Goal: Task Accomplishment & Management: Complete application form

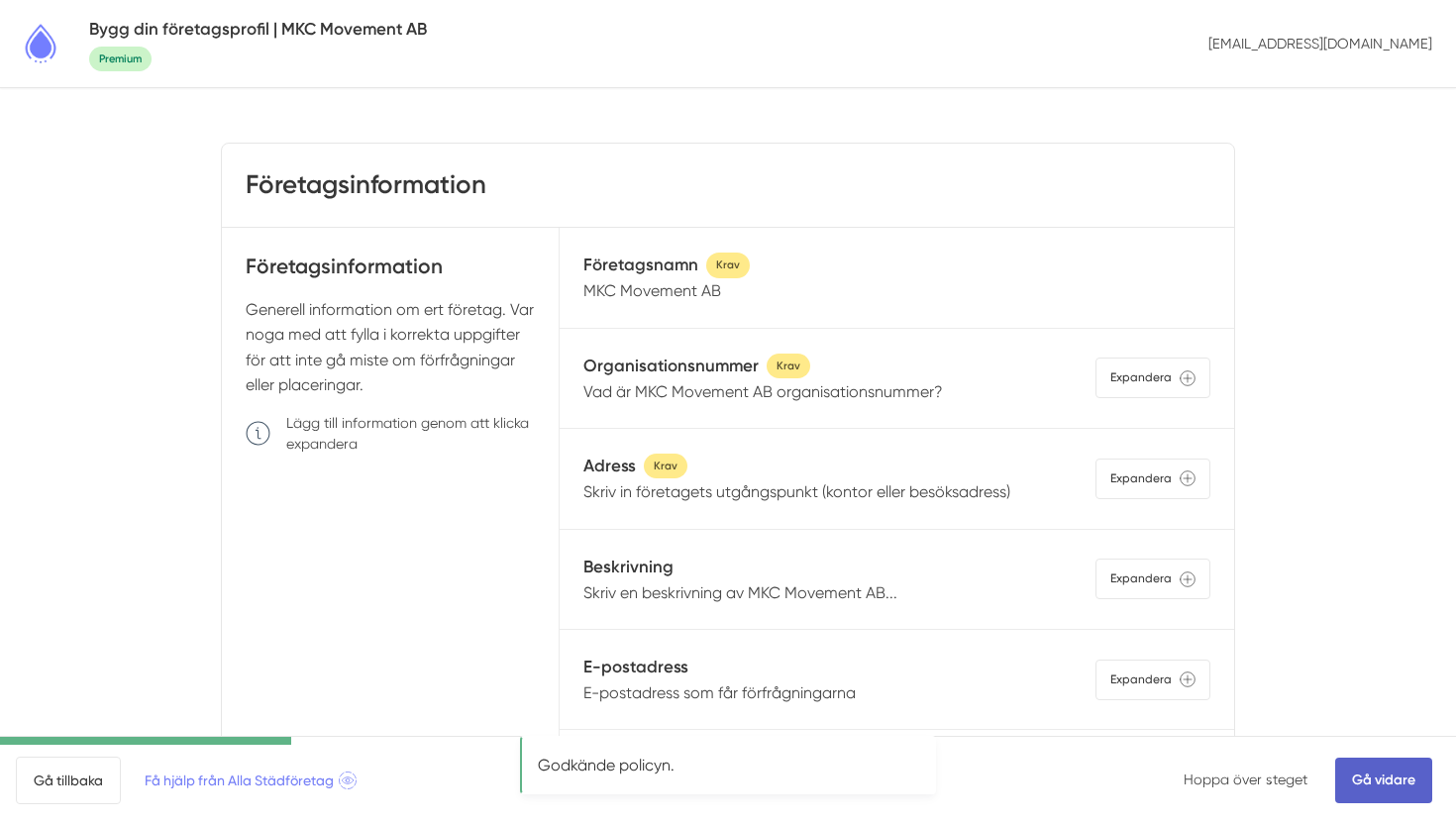
click at [1380, 780] on link "Gå vidare" at bounding box center [1383, 781] width 97 height 46
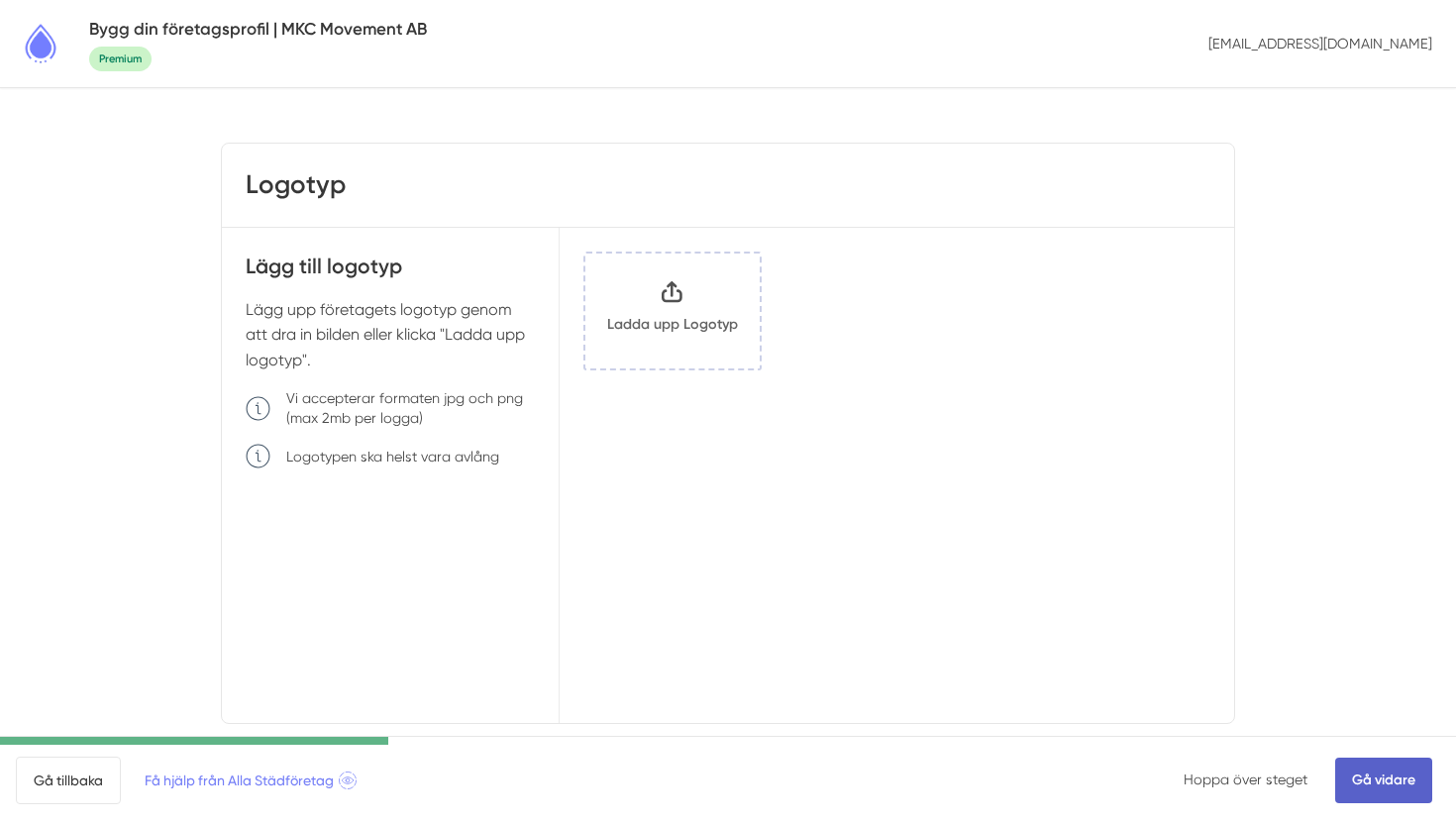
click at [1364, 772] on link "Gå vidare" at bounding box center [1383, 781] width 97 height 46
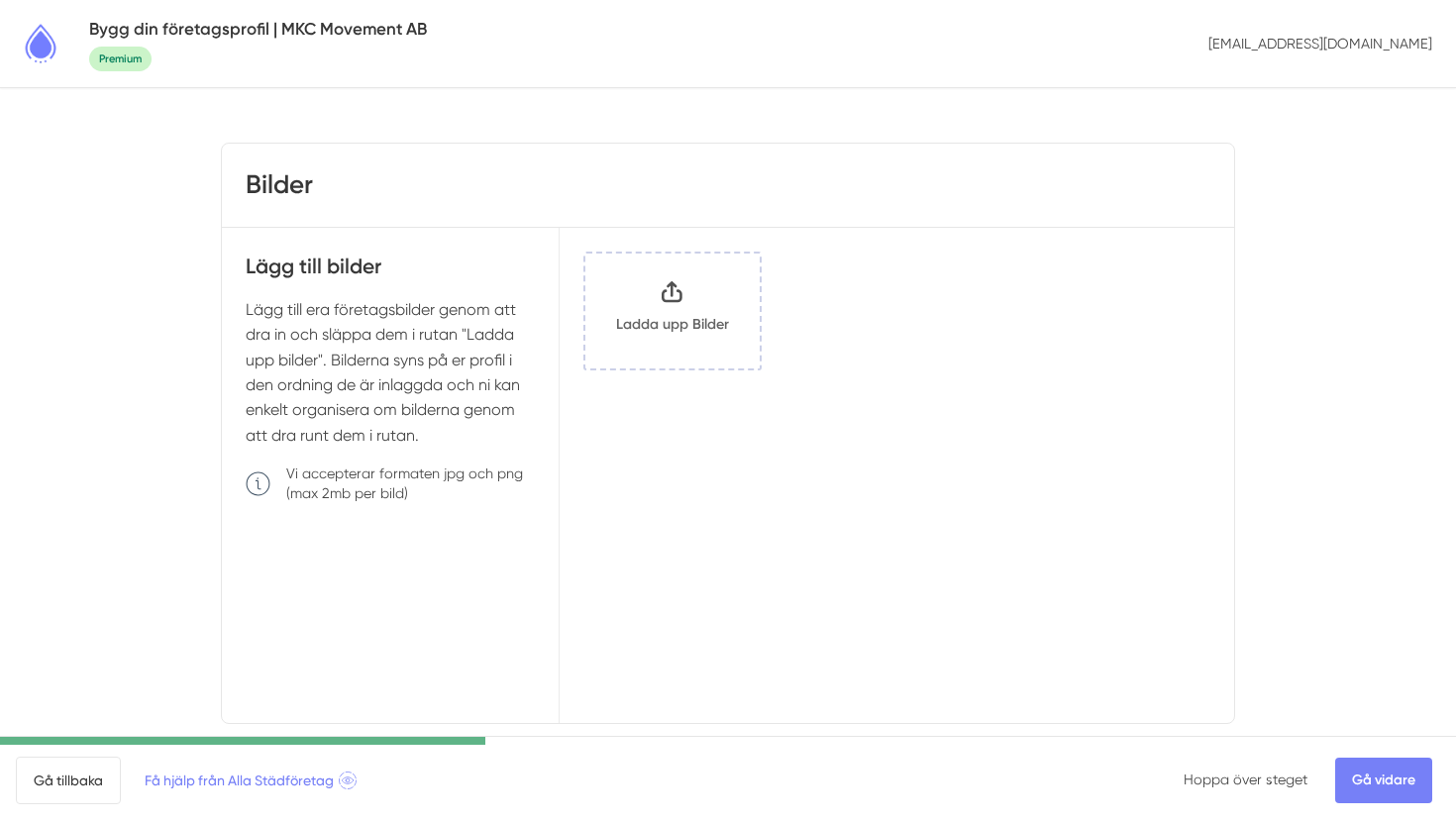
click at [1364, 770] on link "Gå vidare" at bounding box center [1383, 781] width 97 height 46
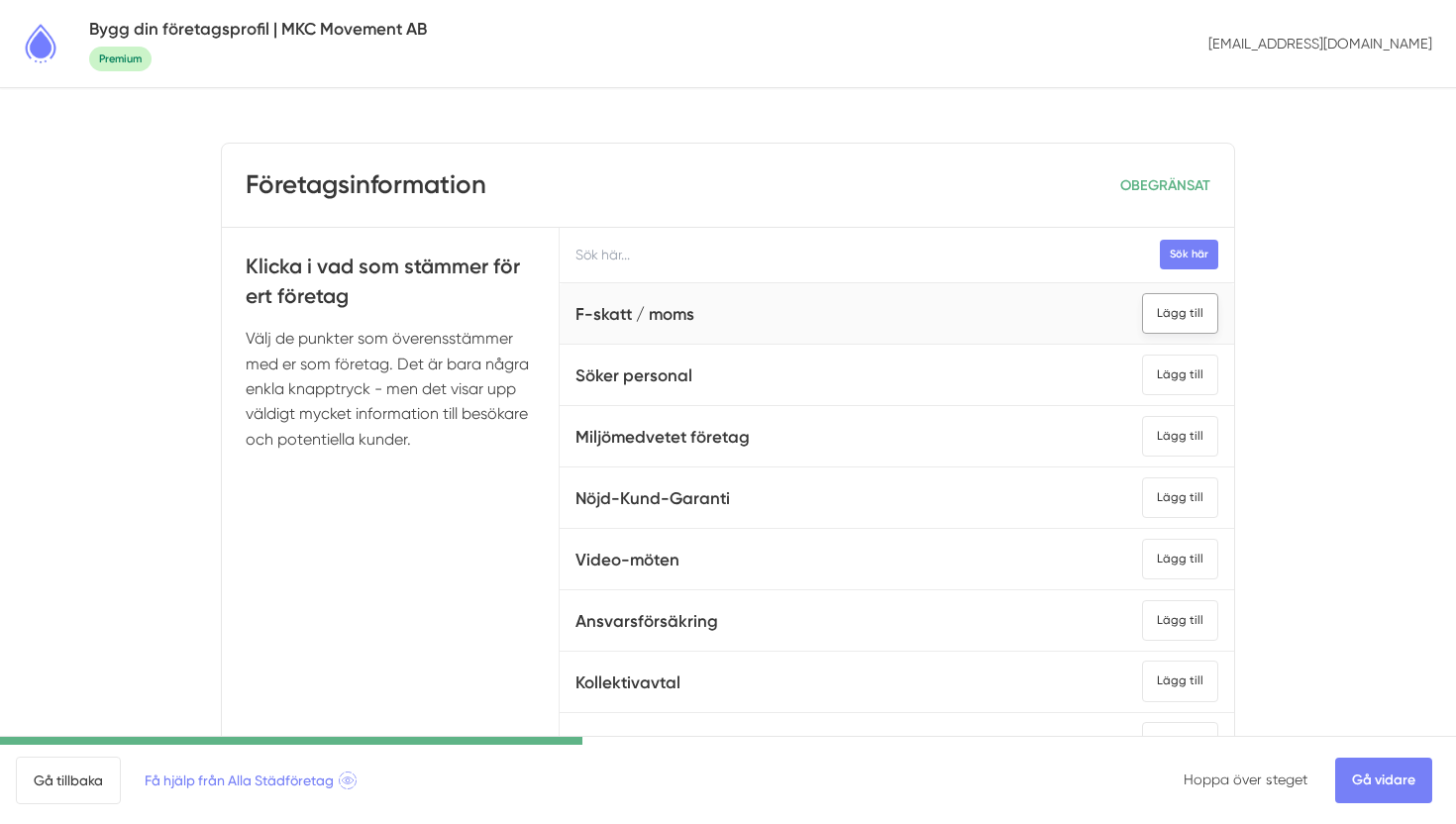
click at [1182, 315] on div "Lägg till" at bounding box center [1179, 314] width 76 height 41
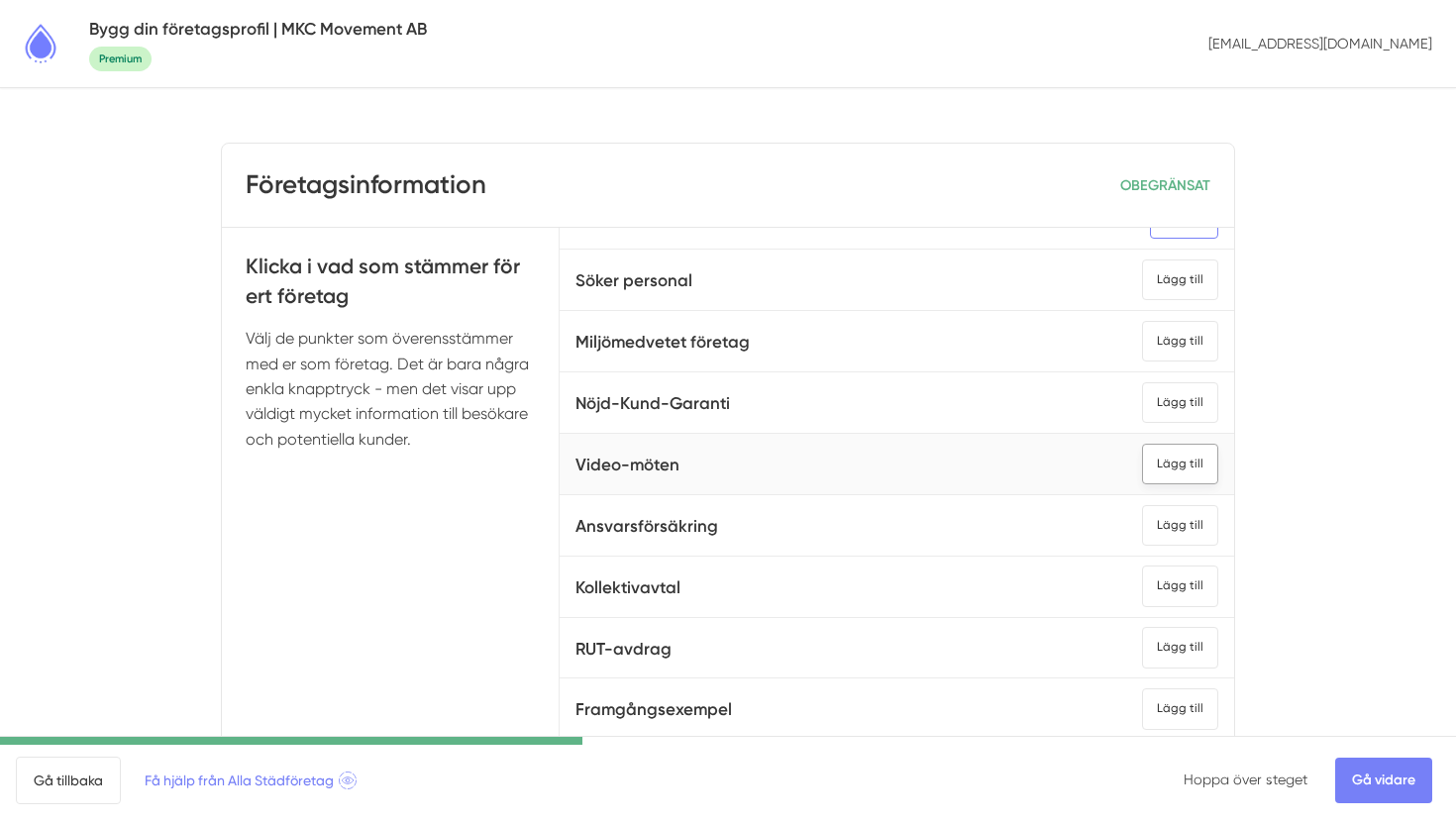
scroll to position [110, 0]
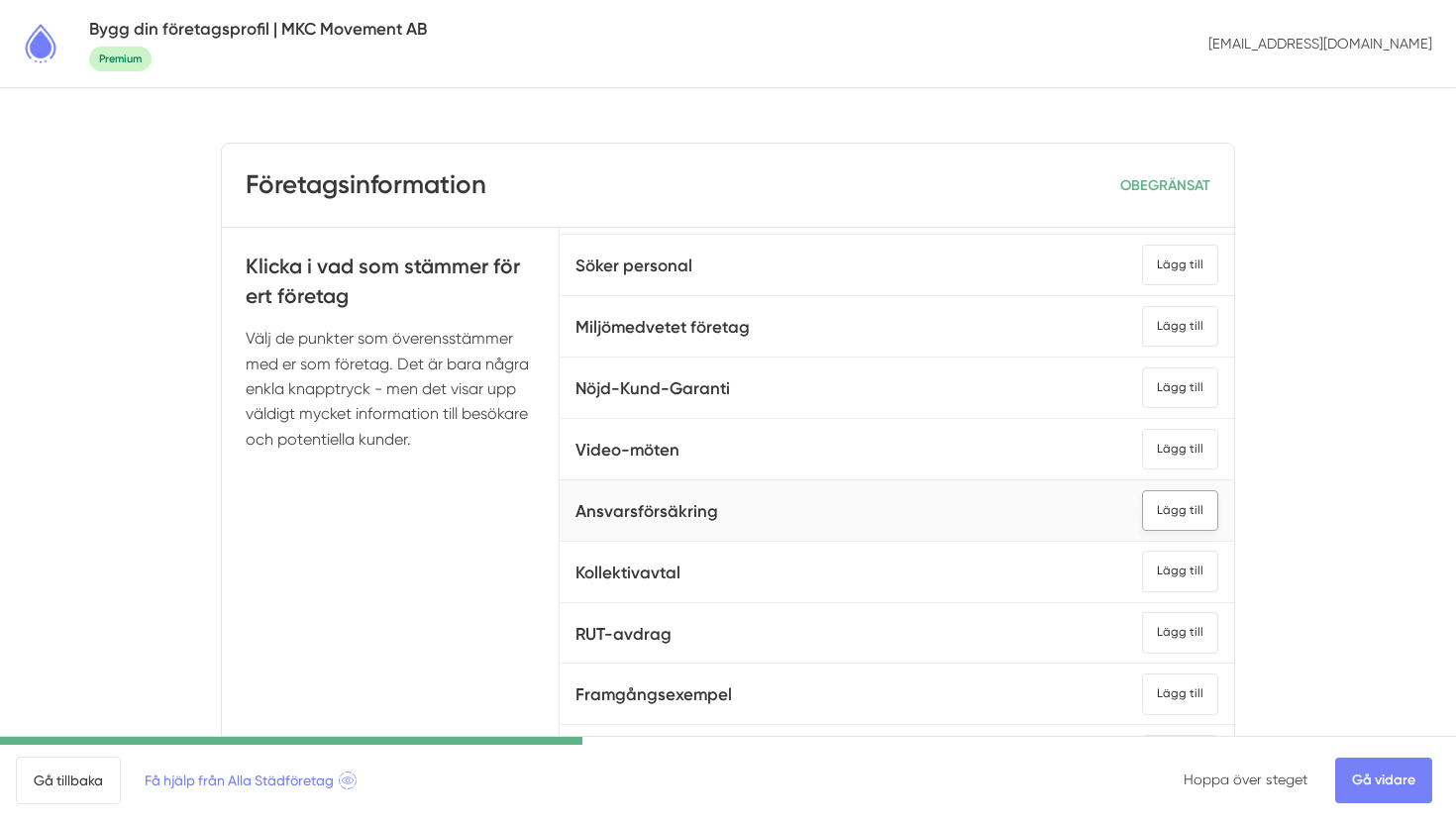
click at [1192, 502] on div "Lägg till" at bounding box center [1179, 510] width 76 height 41
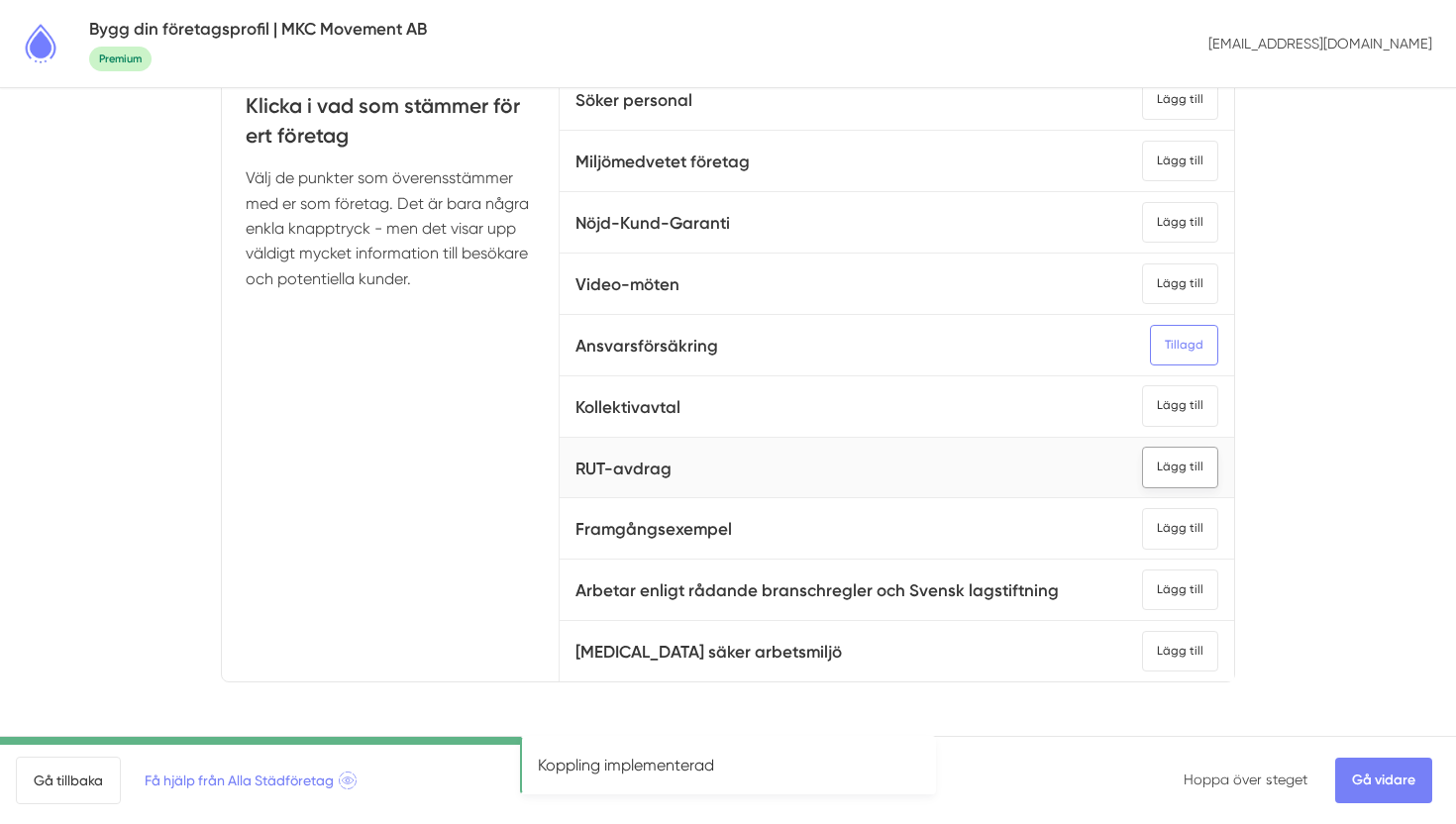
scroll to position [162, 0]
click at [1201, 593] on div "Lägg till" at bounding box center [1179, 588] width 76 height 41
click at [1385, 774] on link "Gå vidare" at bounding box center [1383, 781] width 97 height 46
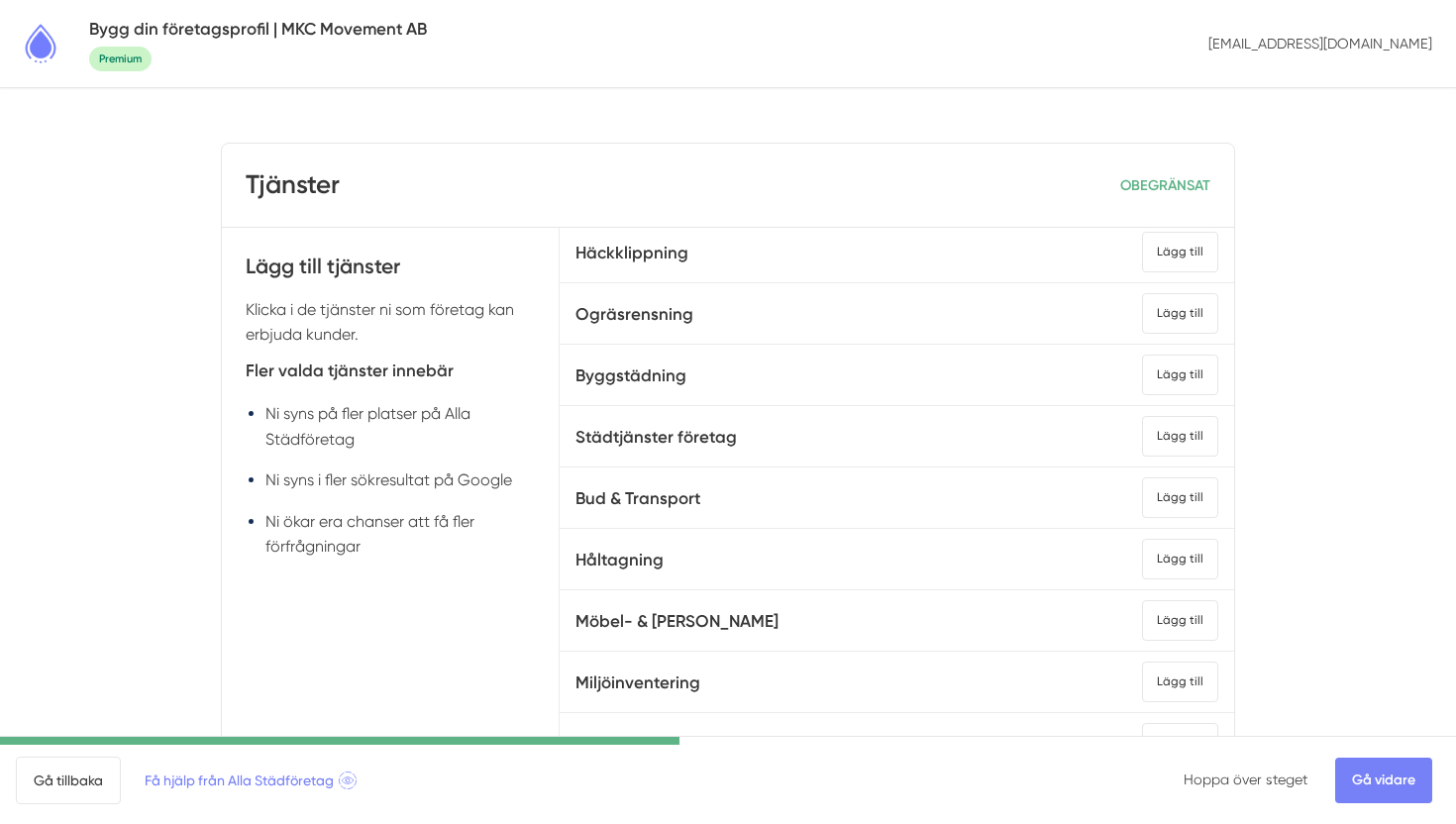
scroll to position [400, 0]
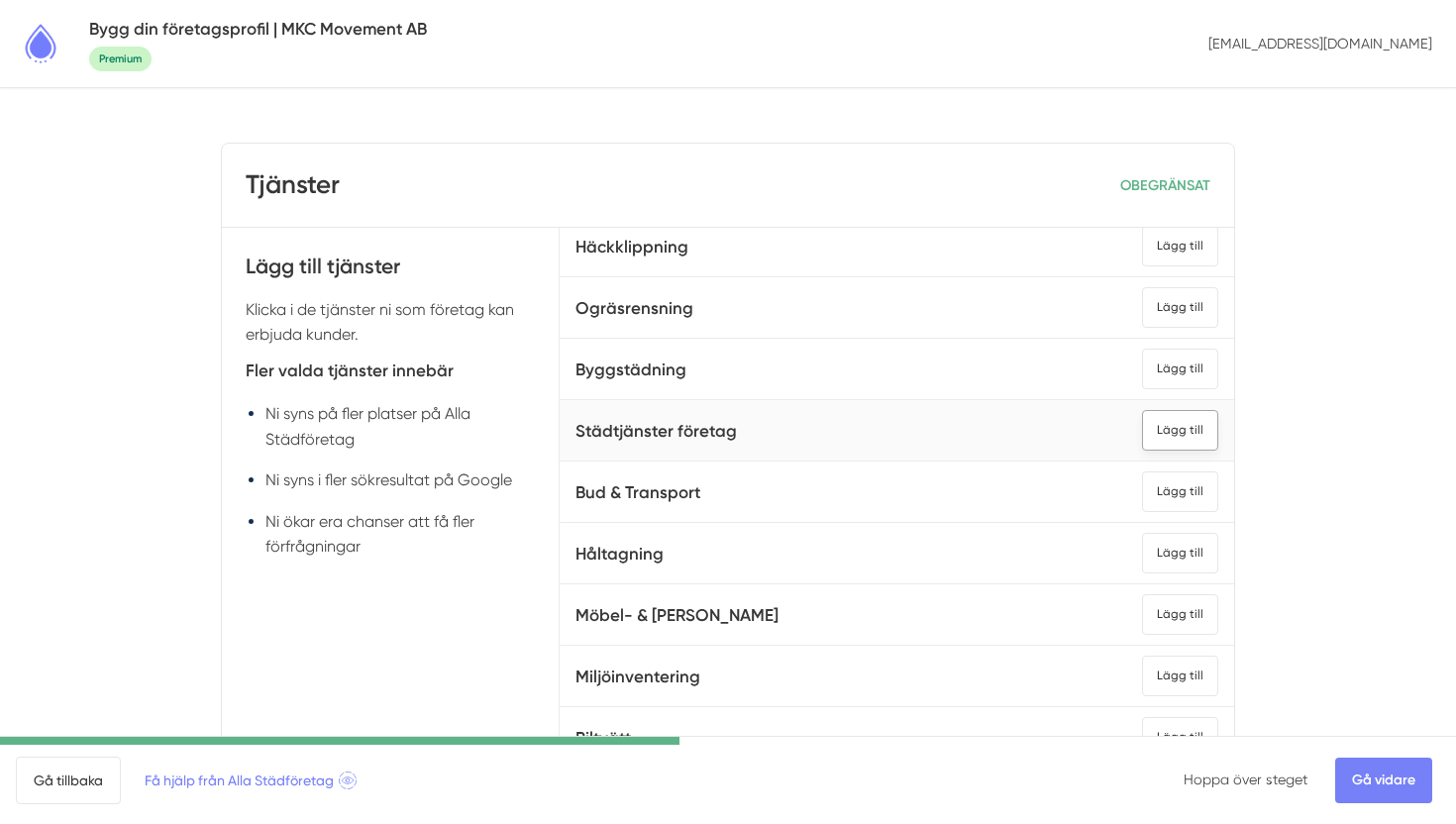
click at [1157, 429] on div "Lägg till" at bounding box center [1179, 430] width 76 height 41
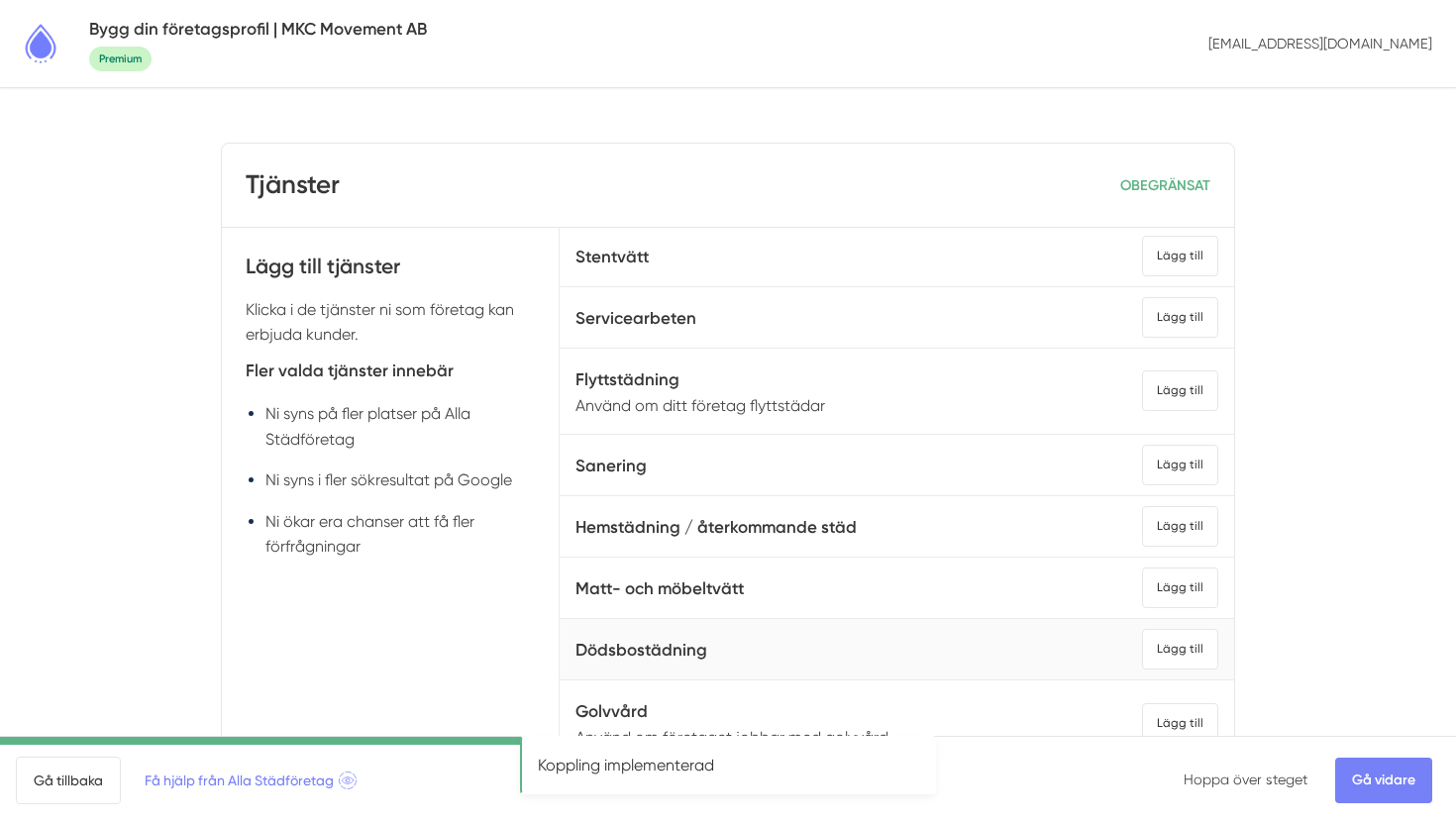
scroll to position [1143, 0]
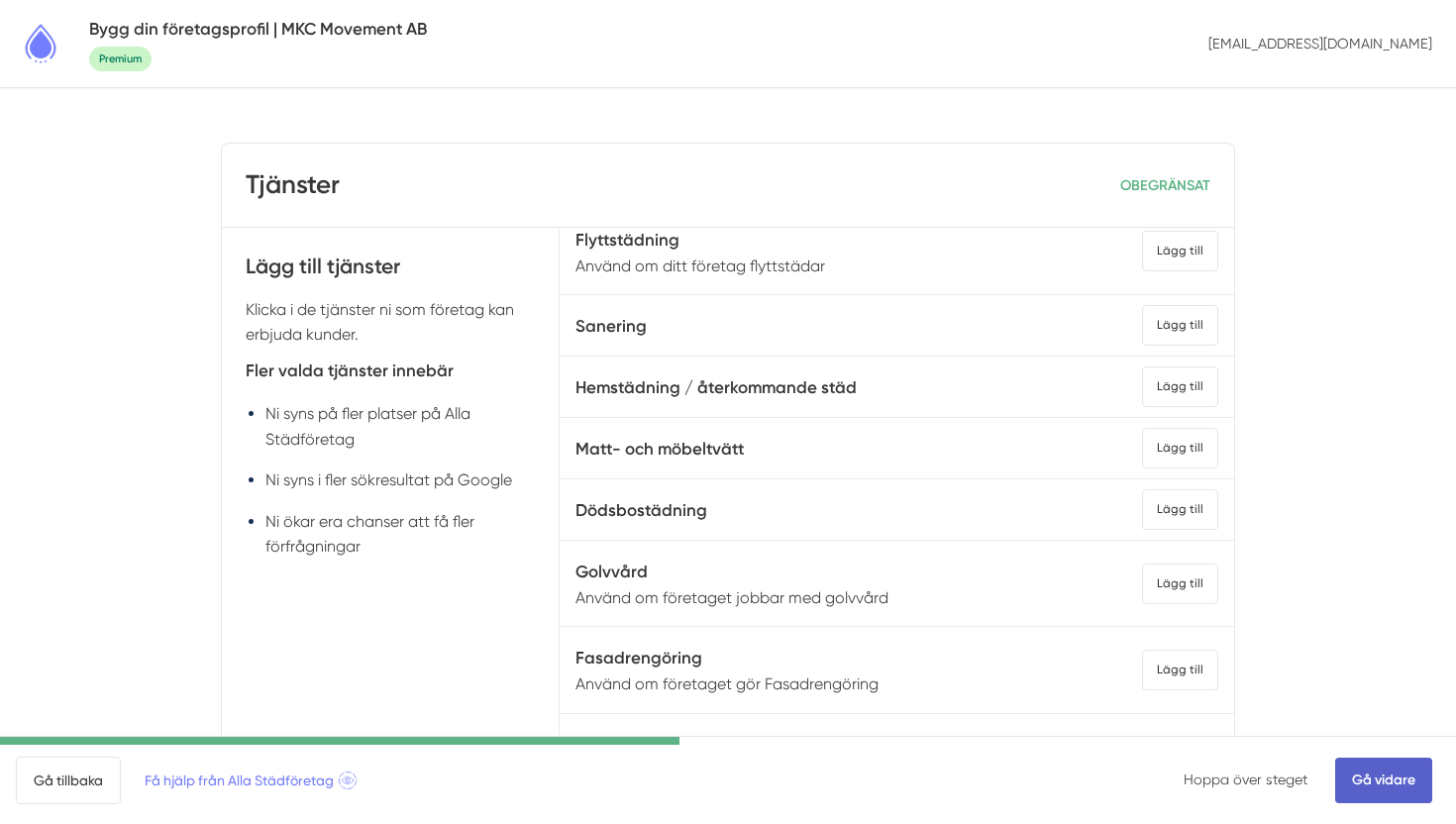
click at [1362, 780] on link "Gå vidare" at bounding box center [1383, 781] width 97 height 46
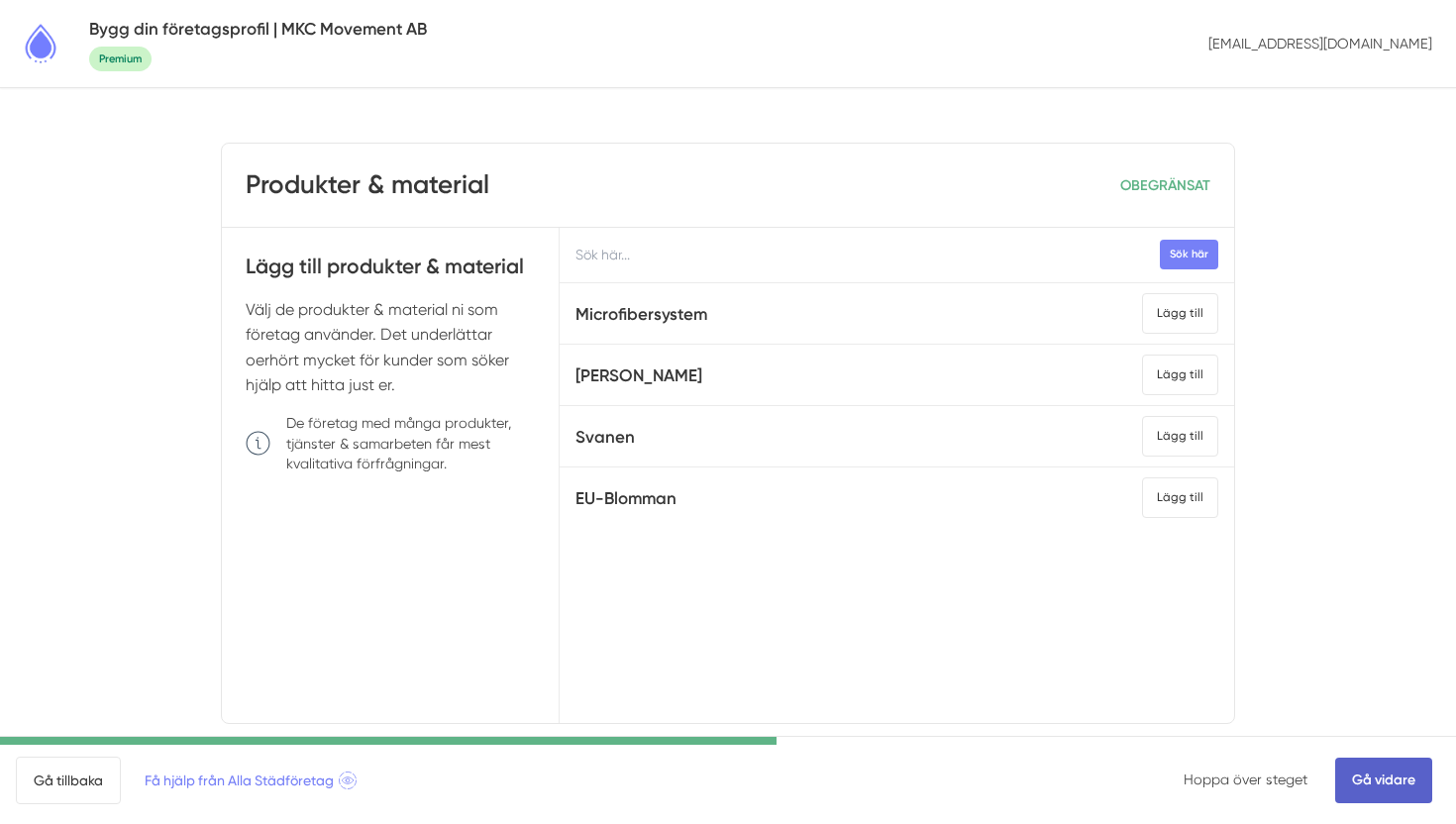
click at [1381, 774] on link "Gå vidare" at bounding box center [1383, 781] width 97 height 46
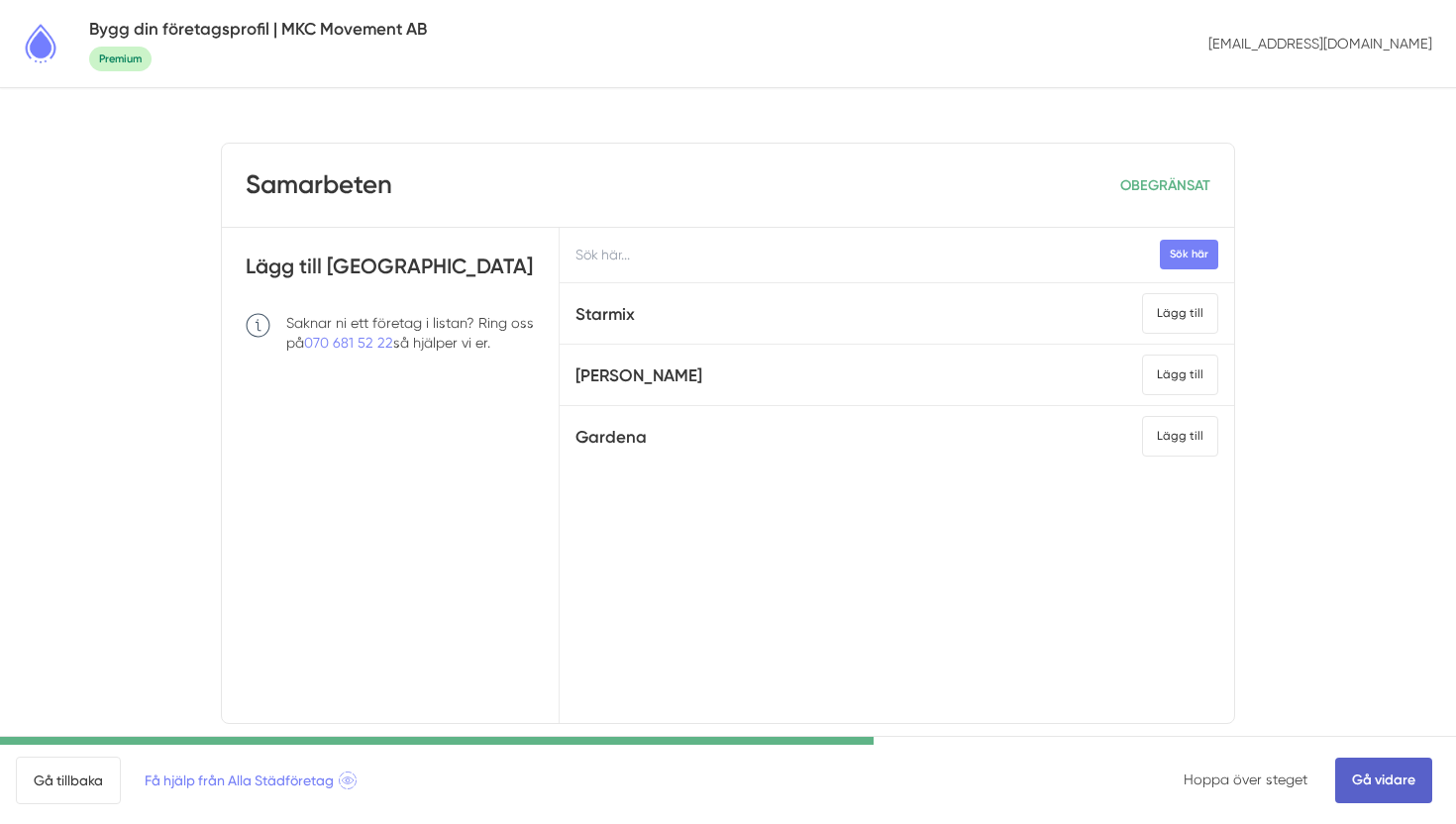
click at [1384, 765] on link "Gå vidare" at bounding box center [1383, 781] width 97 height 46
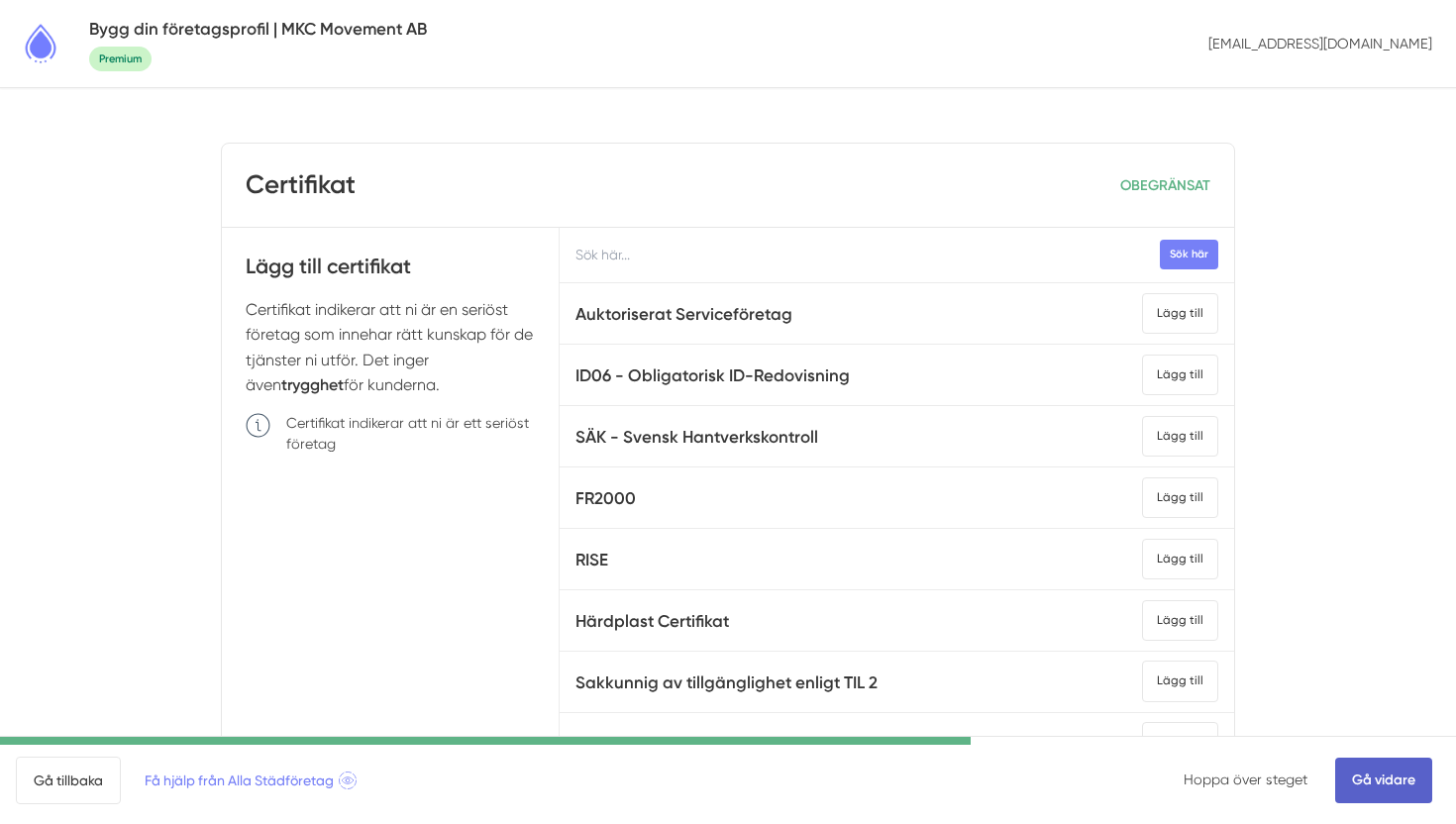
click at [1389, 783] on link "Gå vidare" at bounding box center [1383, 781] width 97 height 46
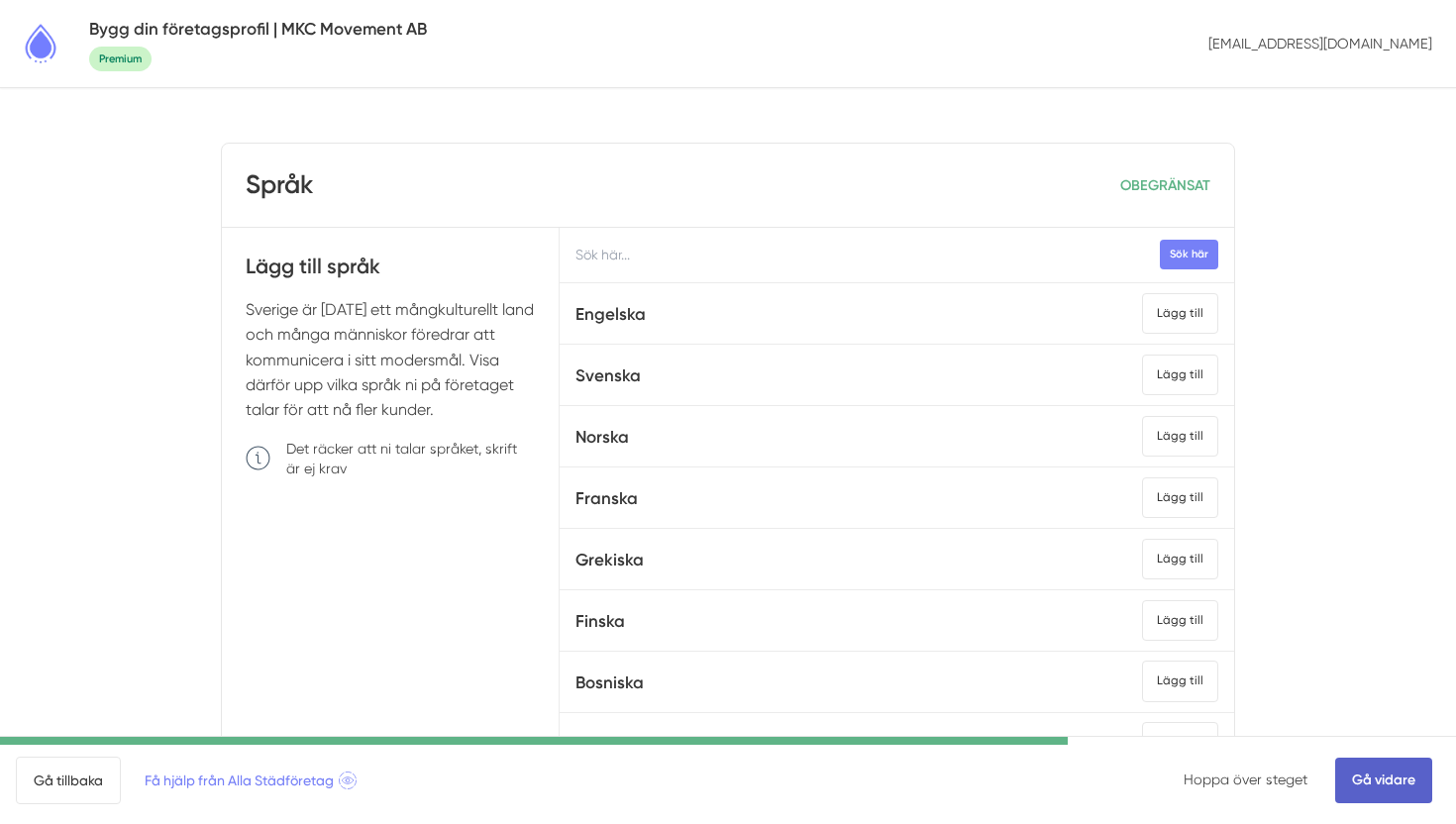
click at [1392, 776] on link "Gå vidare" at bounding box center [1383, 781] width 97 height 46
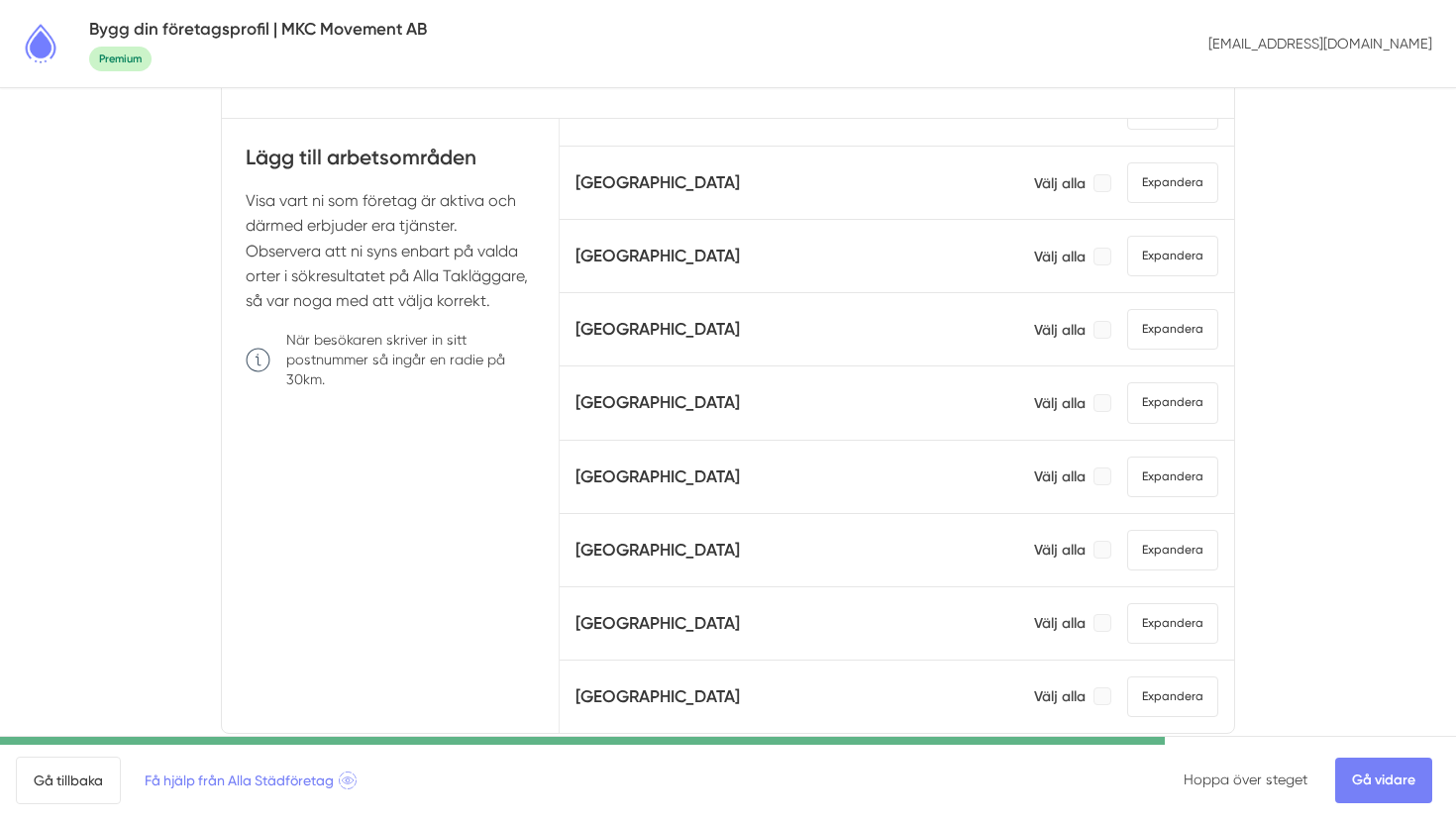
scroll to position [162, 0]
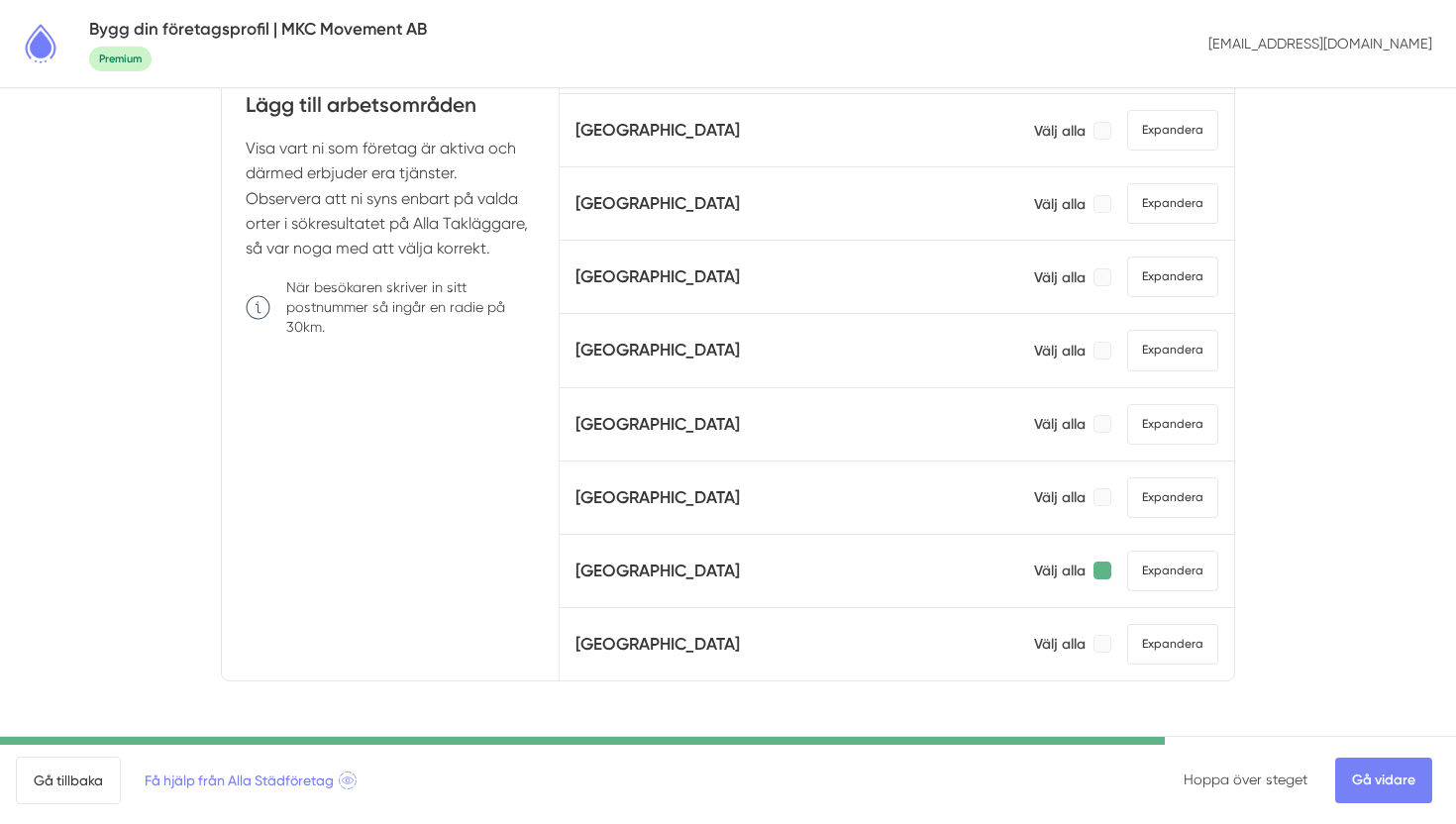
click at [1100, 570] on div at bounding box center [1102, 570] width 18 height 18
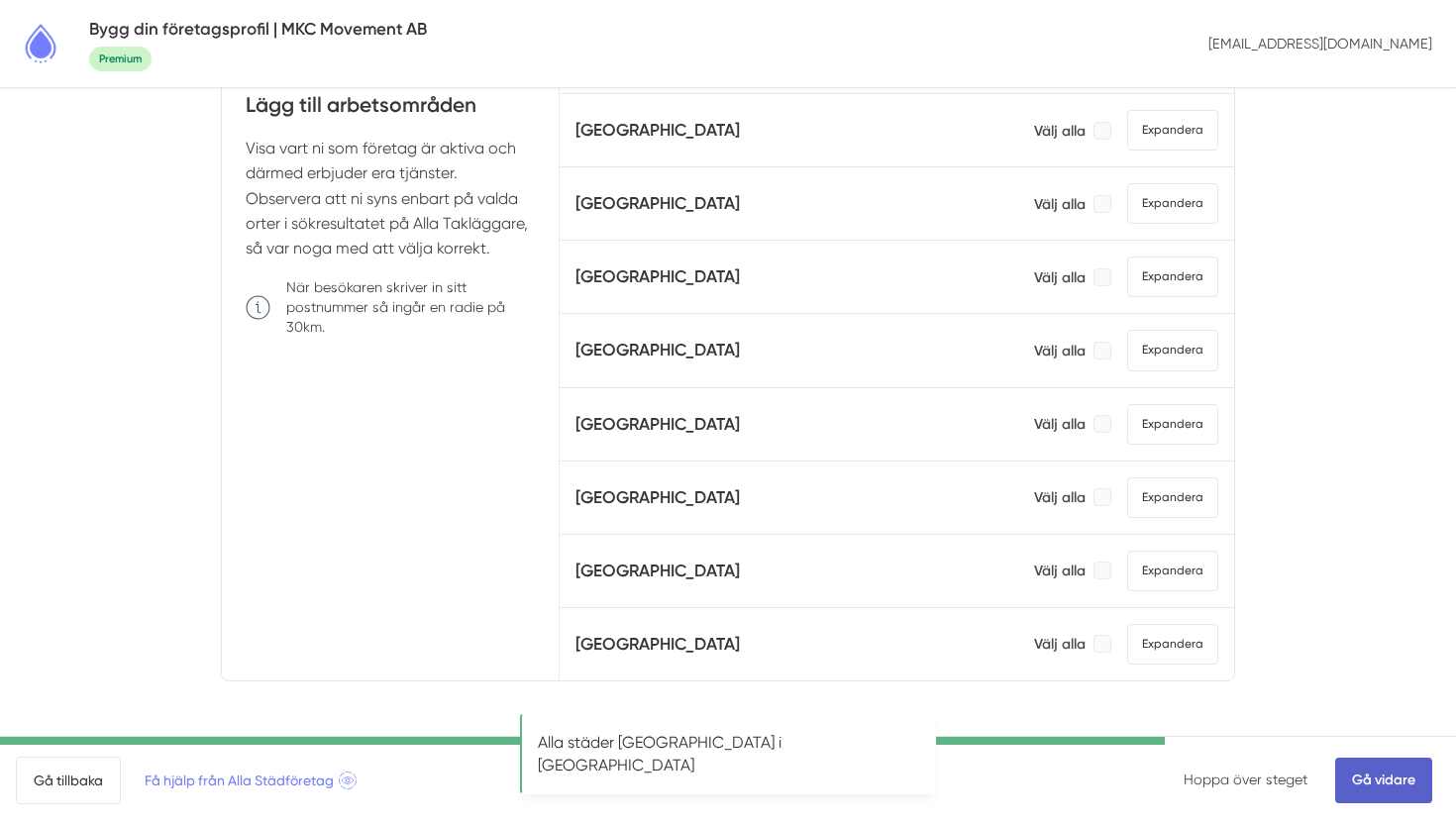
click at [1386, 774] on link "Gå vidare" at bounding box center [1383, 781] width 97 height 46
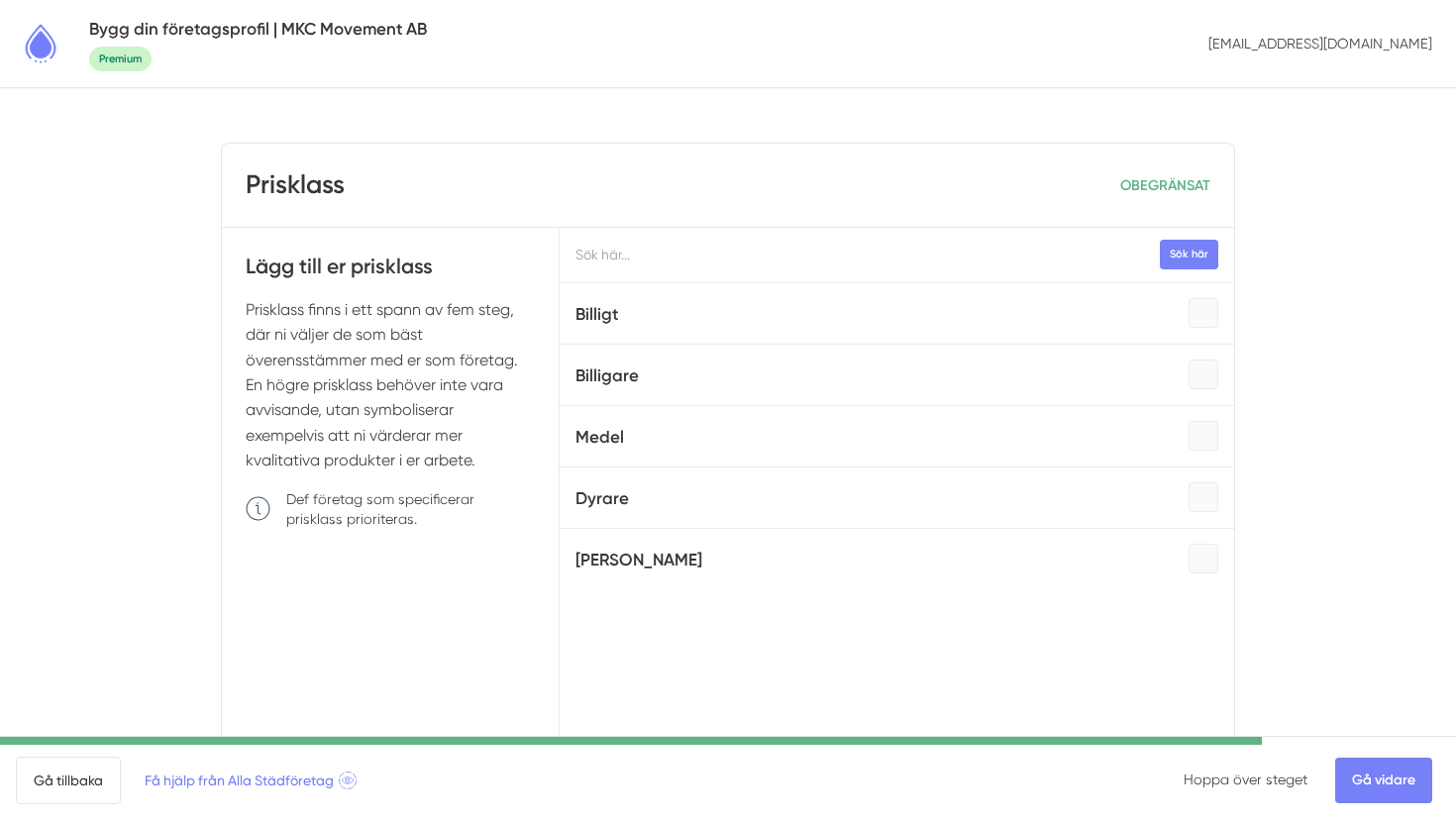
click at [1386, 774] on link "Gå vidare" at bounding box center [1383, 781] width 97 height 46
